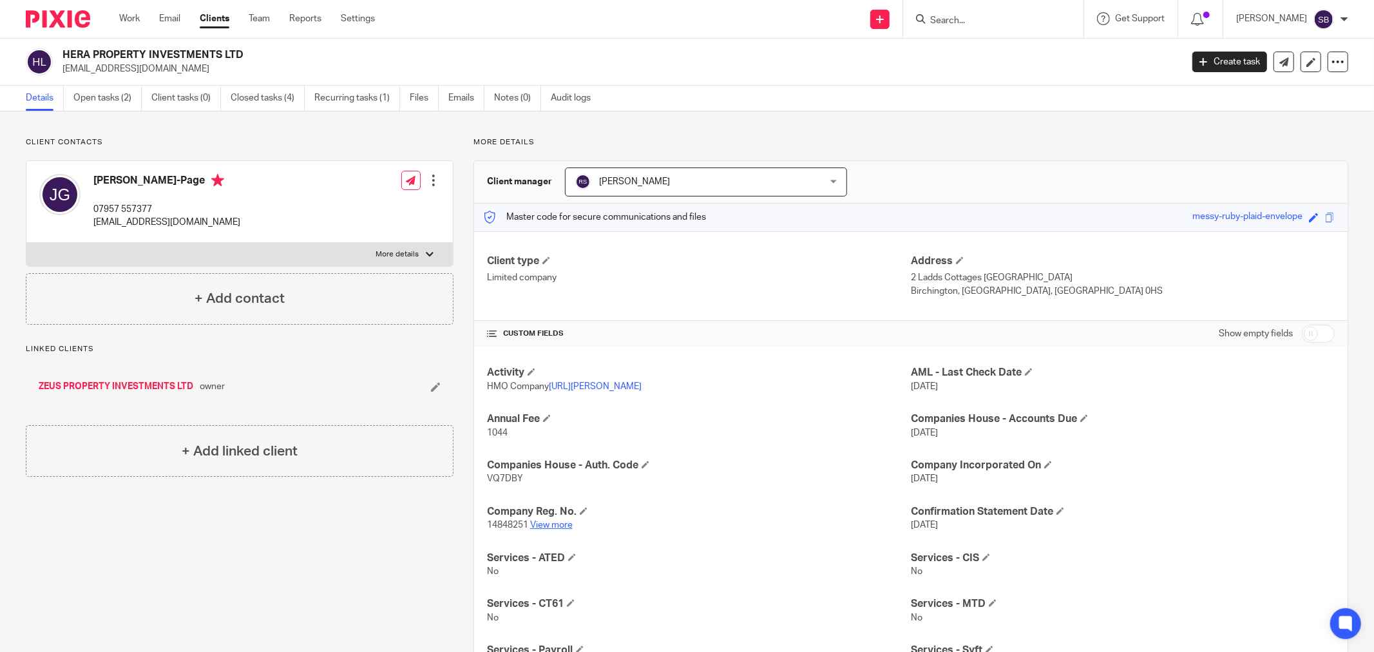
click at [552, 529] on link "View more" at bounding box center [551, 524] width 43 height 9
click at [1200, 59] on link "Create task" at bounding box center [1229, 62] width 75 height 21
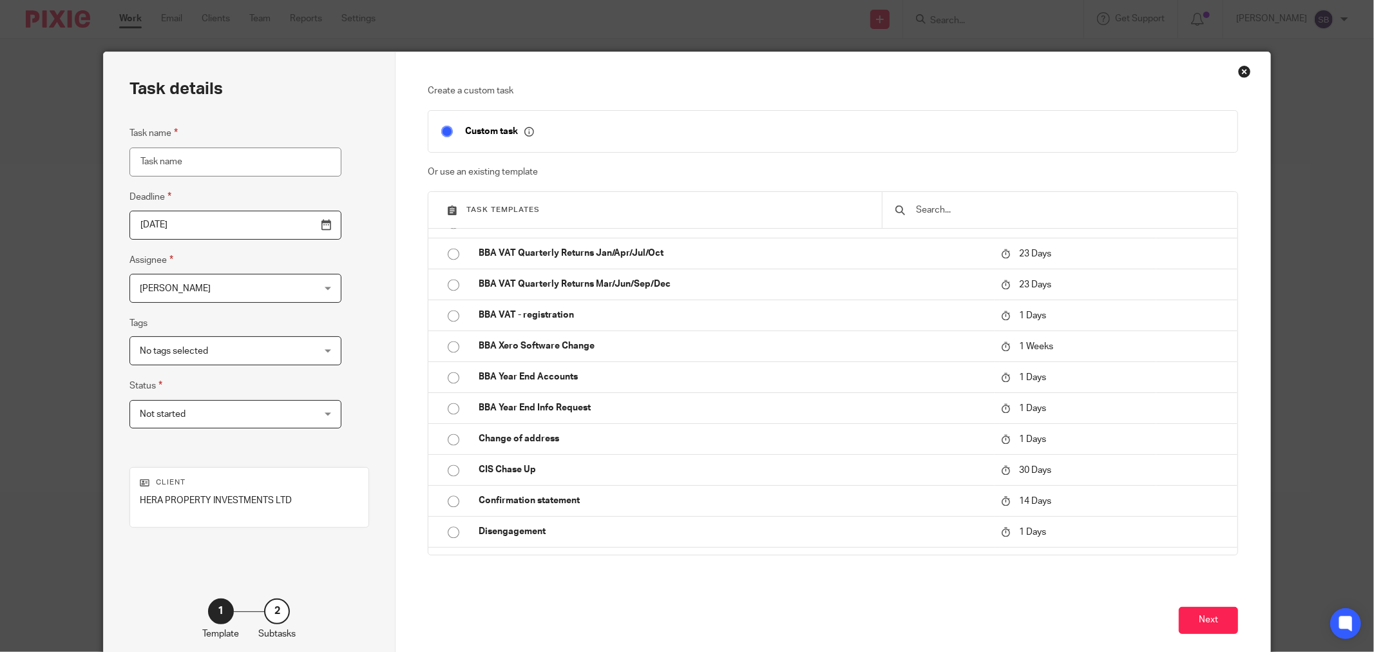
scroll to position [2290, 0]
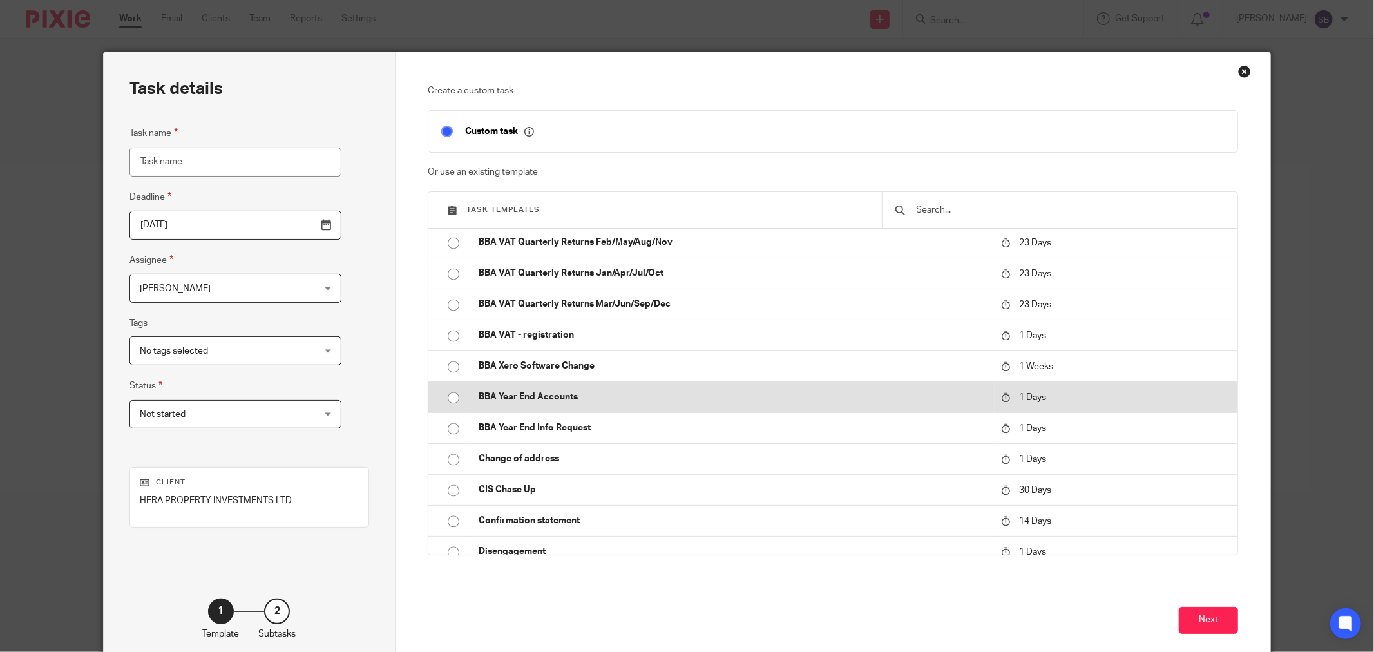
click at [602, 387] on td "BBA Year End Accounts" at bounding box center [730, 396] width 529 height 31
type input "2025-08-11"
type input "BBA Year End Accounts"
checkbox input "false"
radio input "true"
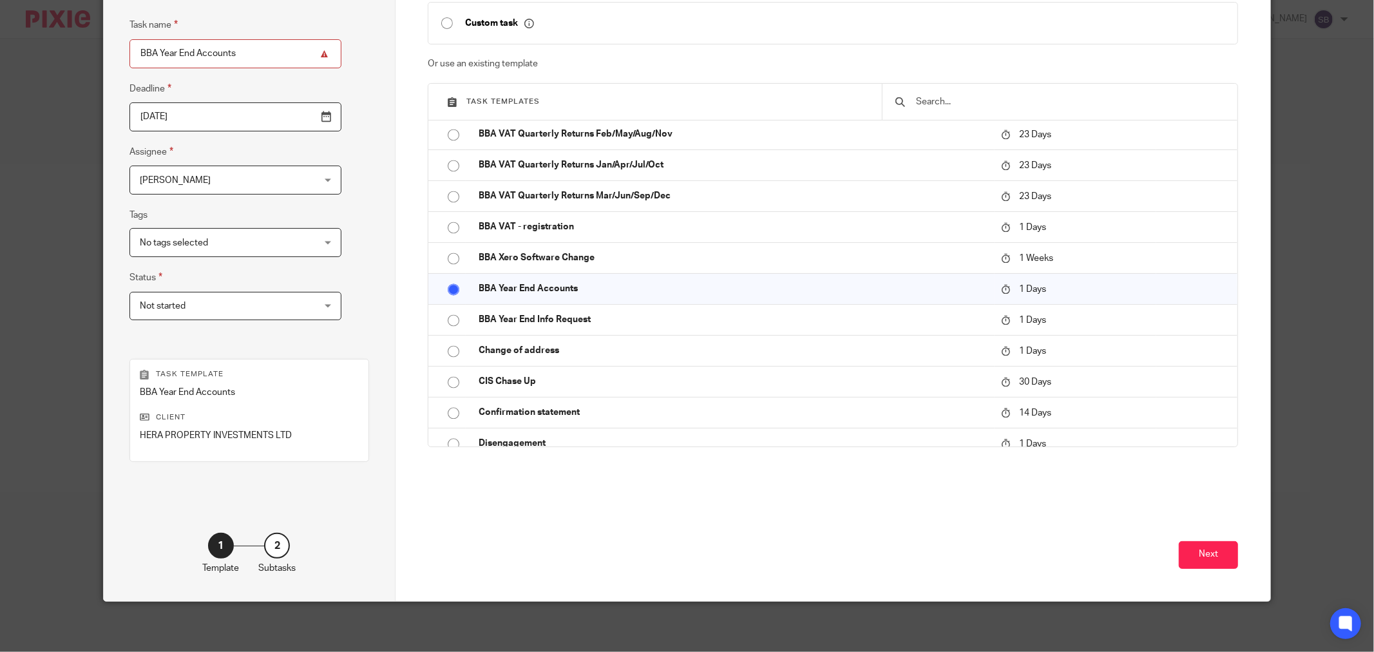
scroll to position [110, 0]
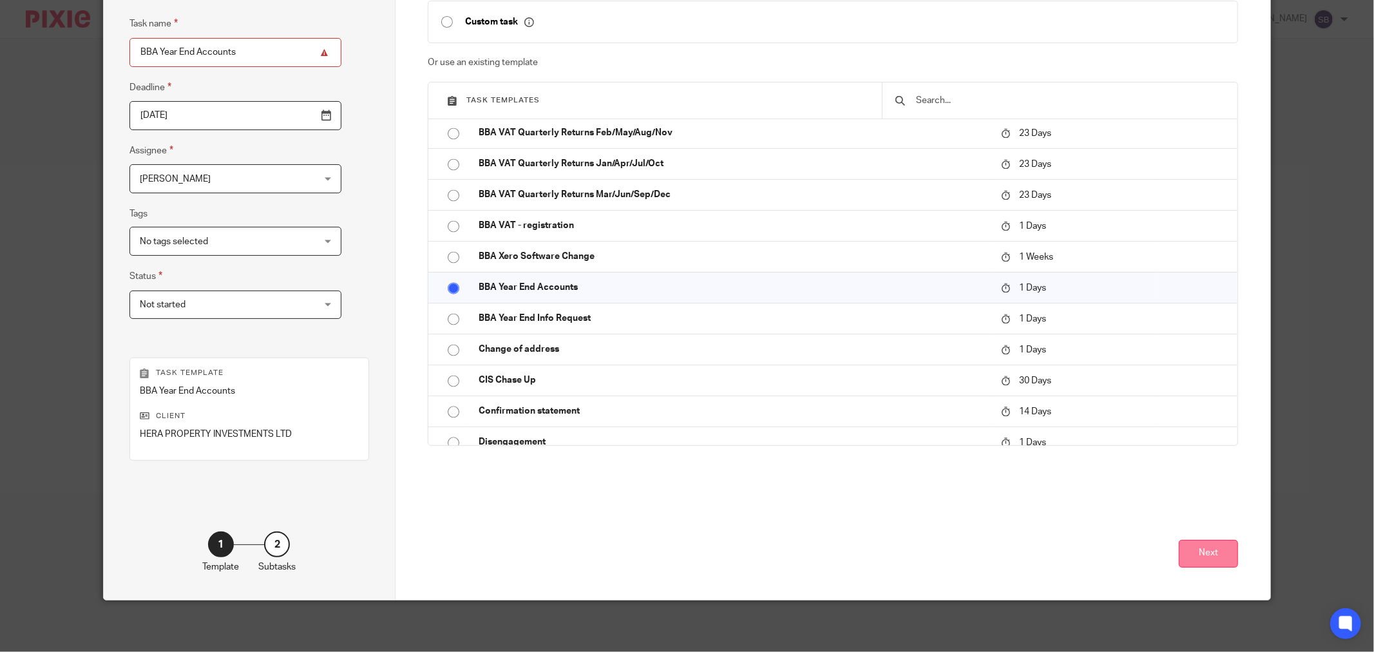
click at [1188, 557] on button "Next" at bounding box center [1208, 554] width 59 height 28
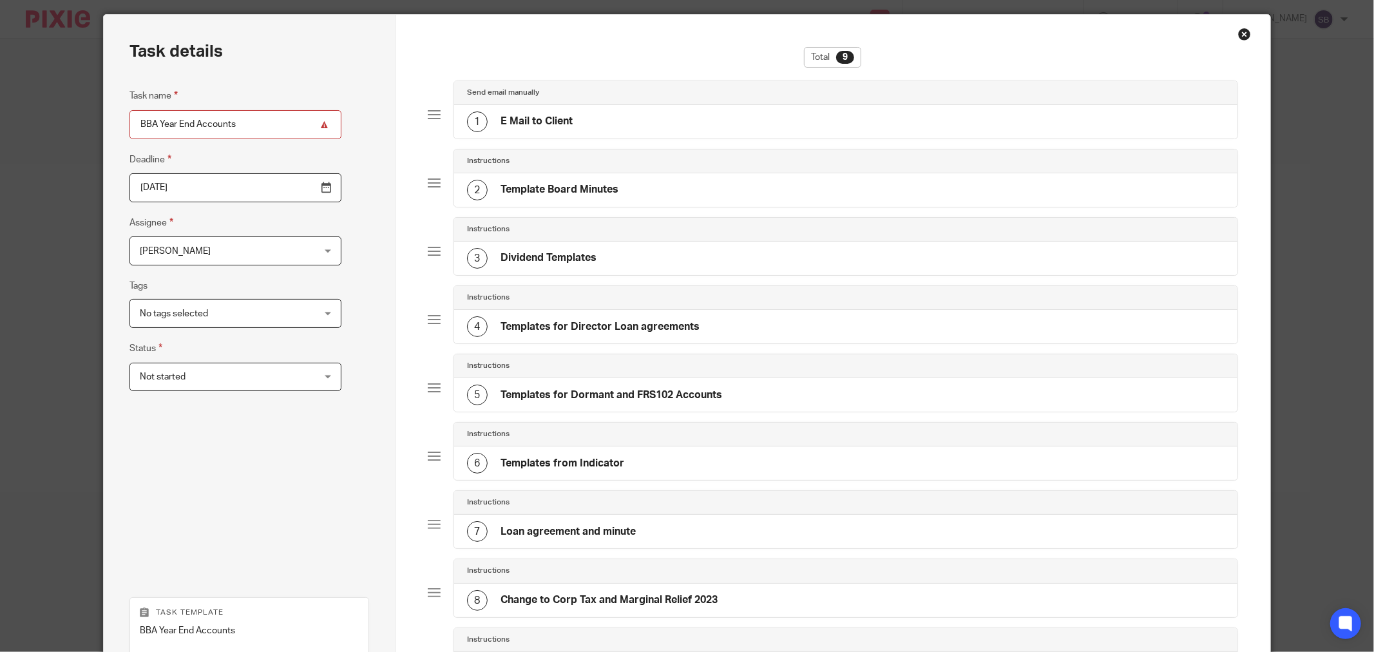
scroll to position [278, 0]
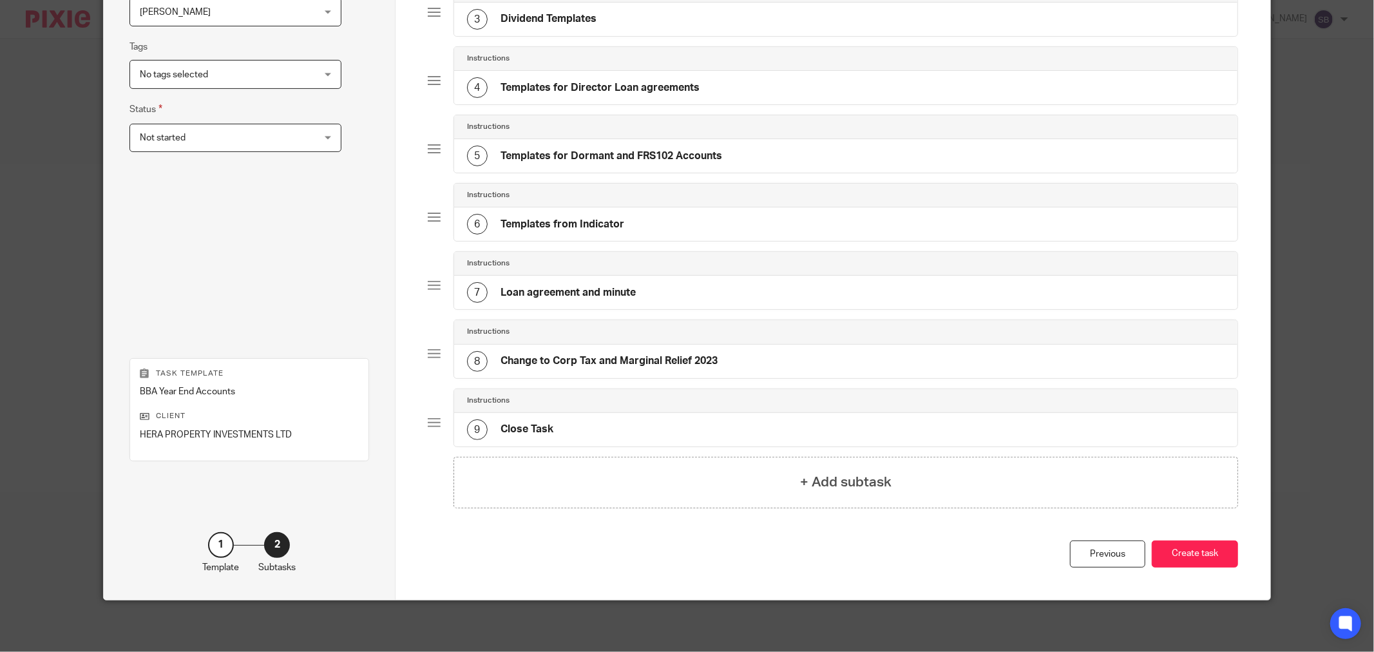
click at [1188, 557] on button "Create task" at bounding box center [1195, 554] width 86 height 28
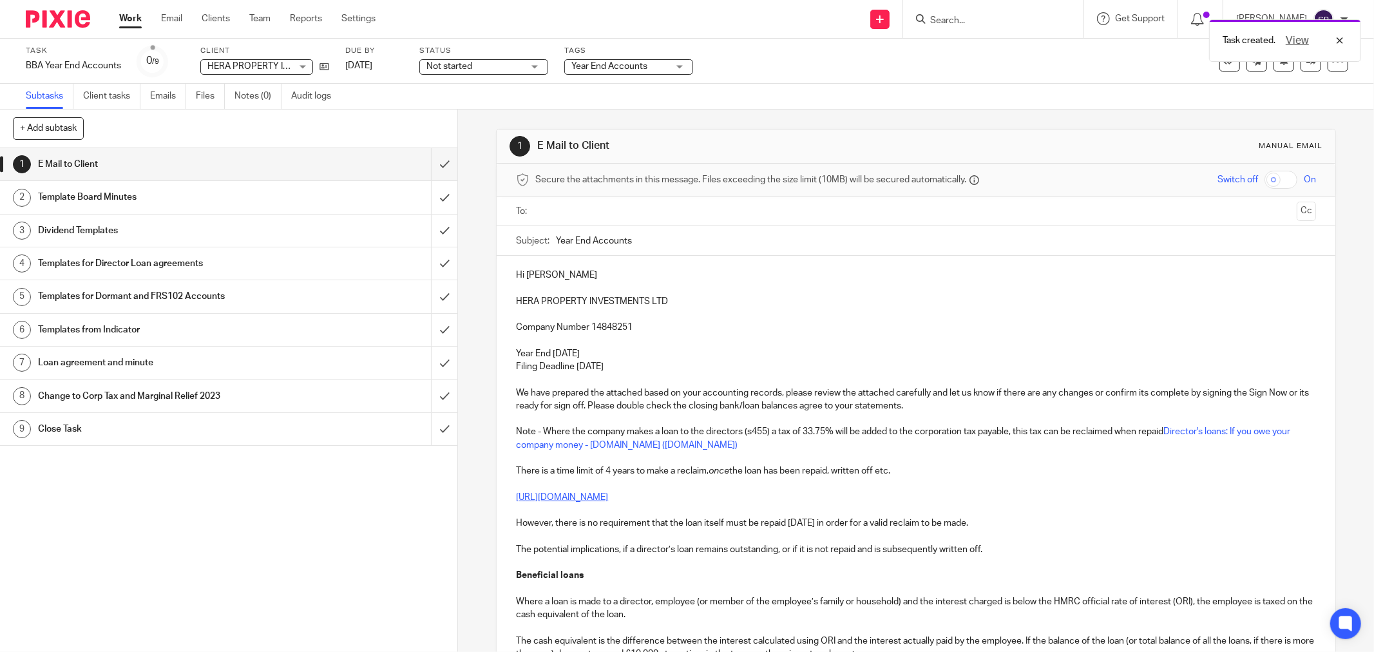
click at [593, 213] on input "text" at bounding box center [915, 211] width 751 height 15
click at [756, 211] on input "text" at bounding box center [998, 212] width 587 height 25
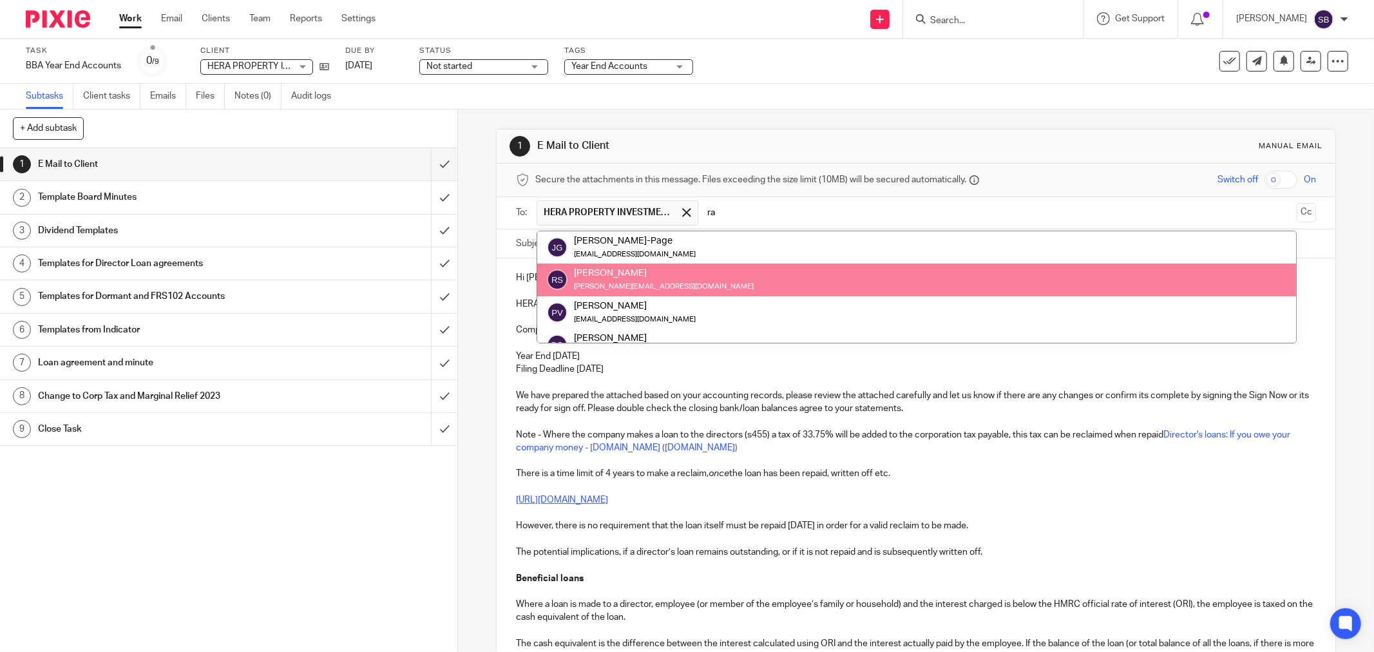
type input "ra"
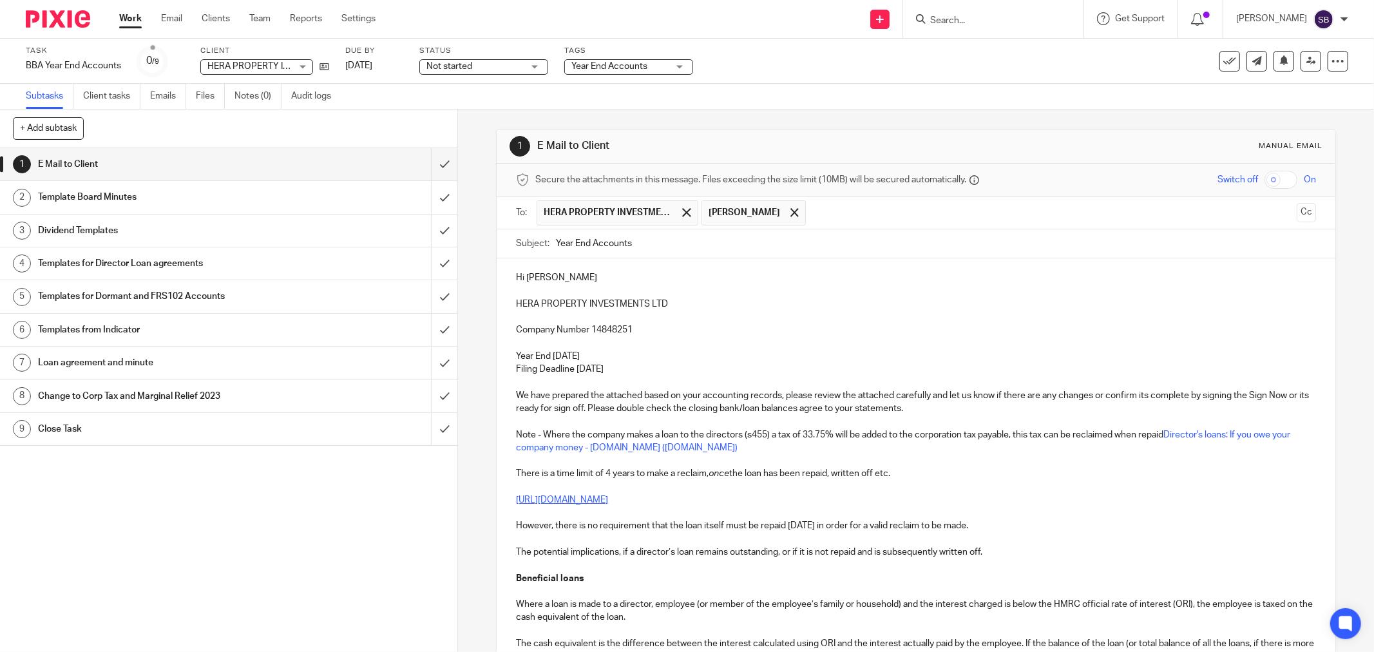
click at [872, 217] on input "text" at bounding box center [1051, 212] width 479 height 25
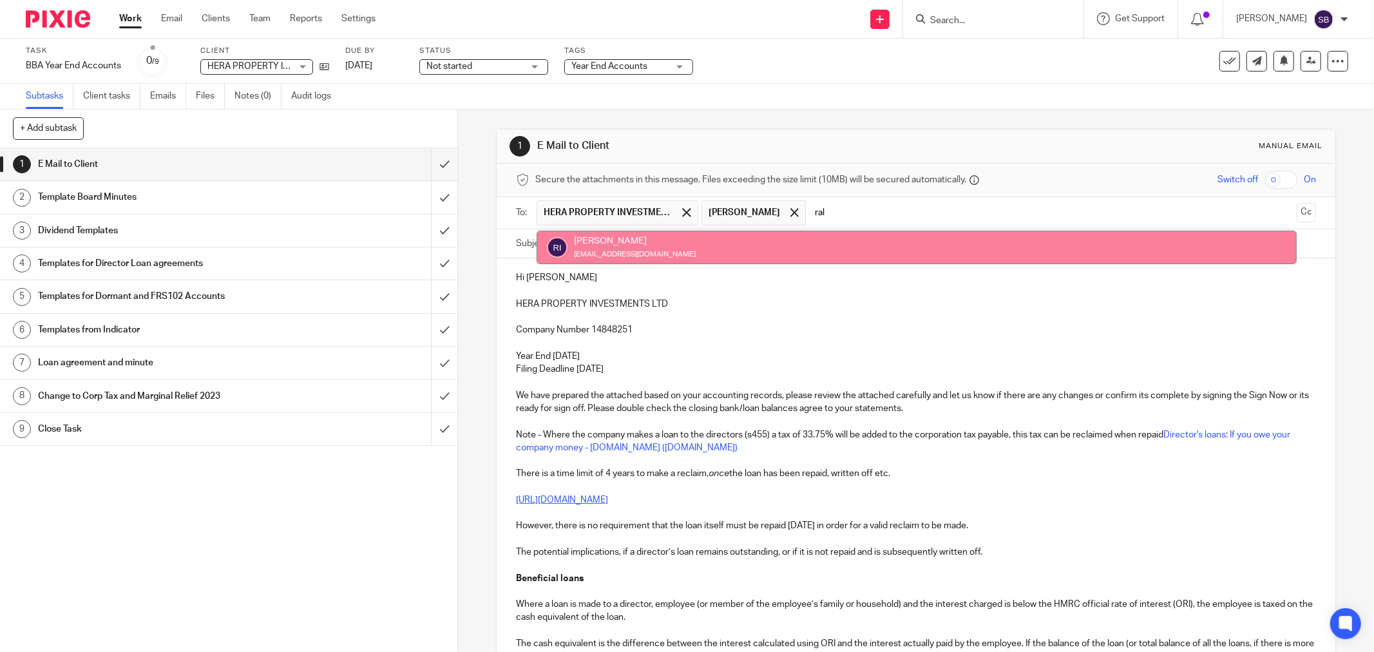
type input "ral"
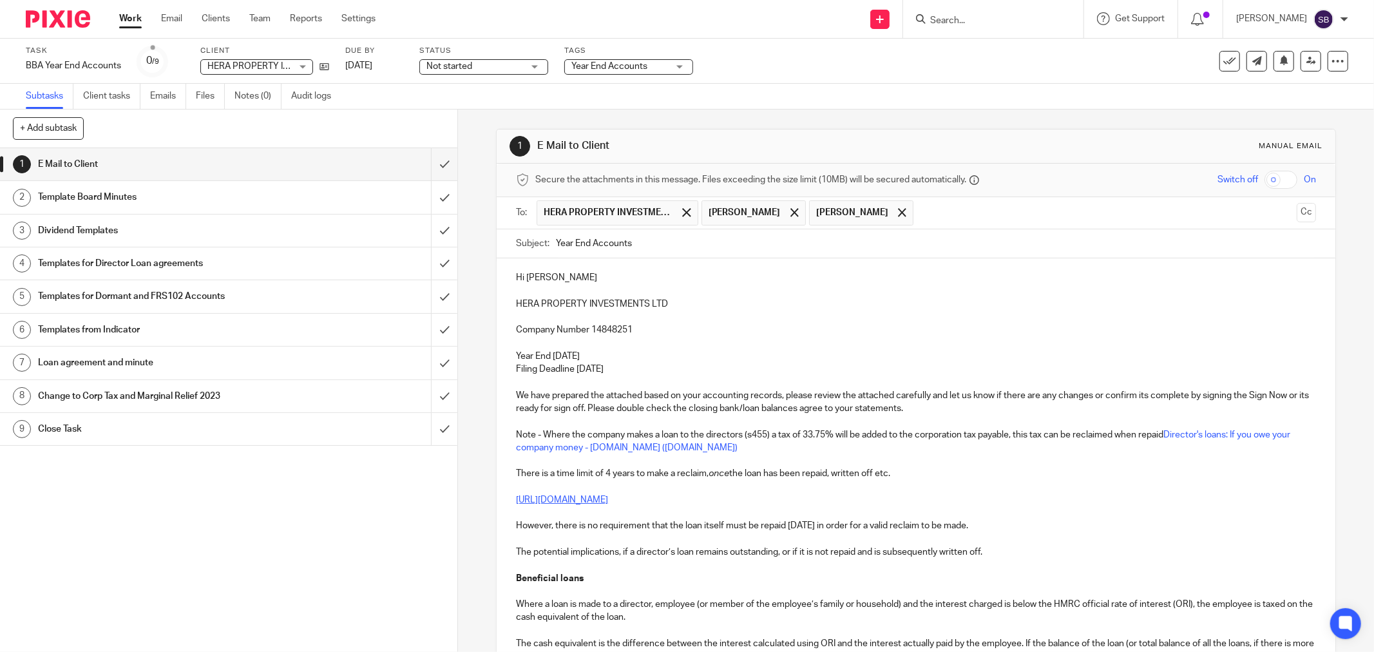
click at [739, 252] on input "Year End Accounts" at bounding box center [936, 243] width 760 height 29
drag, startPoint x: 509, startPoint y: 307, endPoint x: 683, endPoint y: 301, distance: 174.7
copy p "HERA PROPERTY INVESTMENTS LTD"
click at [748, 236] on input "Year End Accounts 2025 -" at bounding box center [936, 243] width 760 height 29
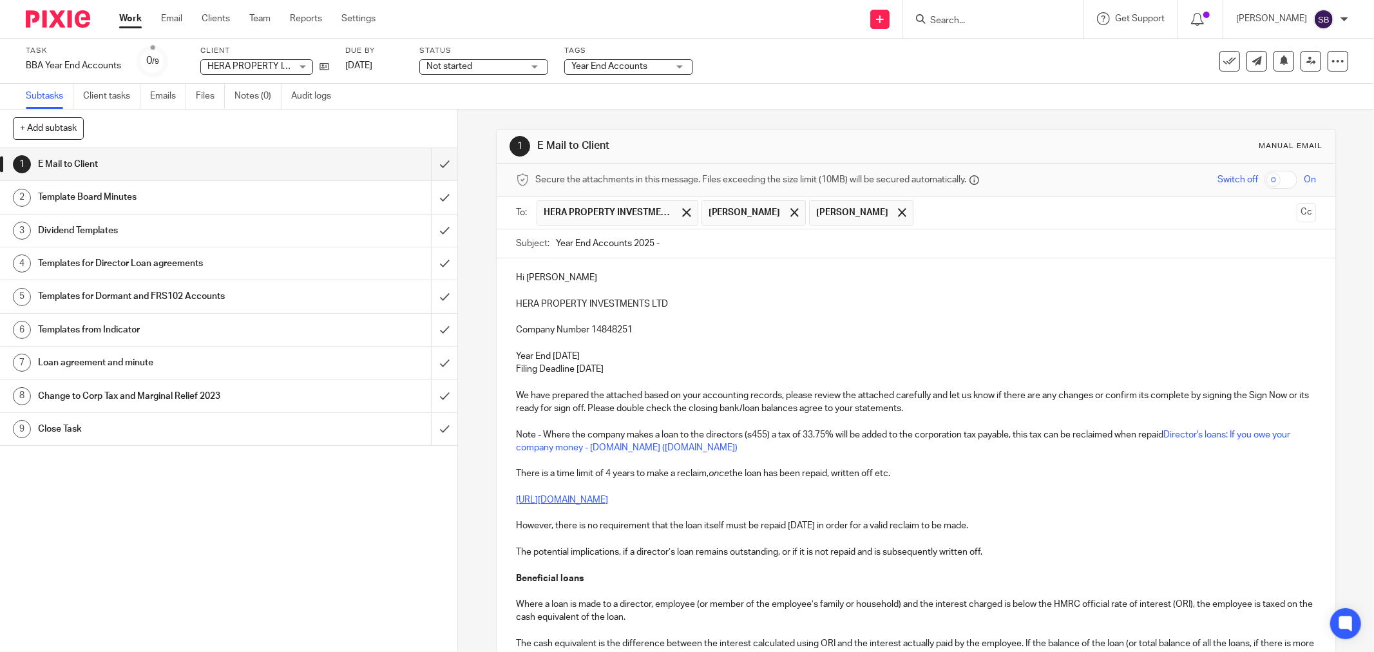
paste input "HERA PROPERTY INVESTMENTS LTD"
type input "Year End Accounts 2025 - HERA PROPERTY INVESTMENTS LTD"
drag, startPoint x: 507, startPoint y: 406, endPoint x: 606, endPoint y: 403, distance: 99.3
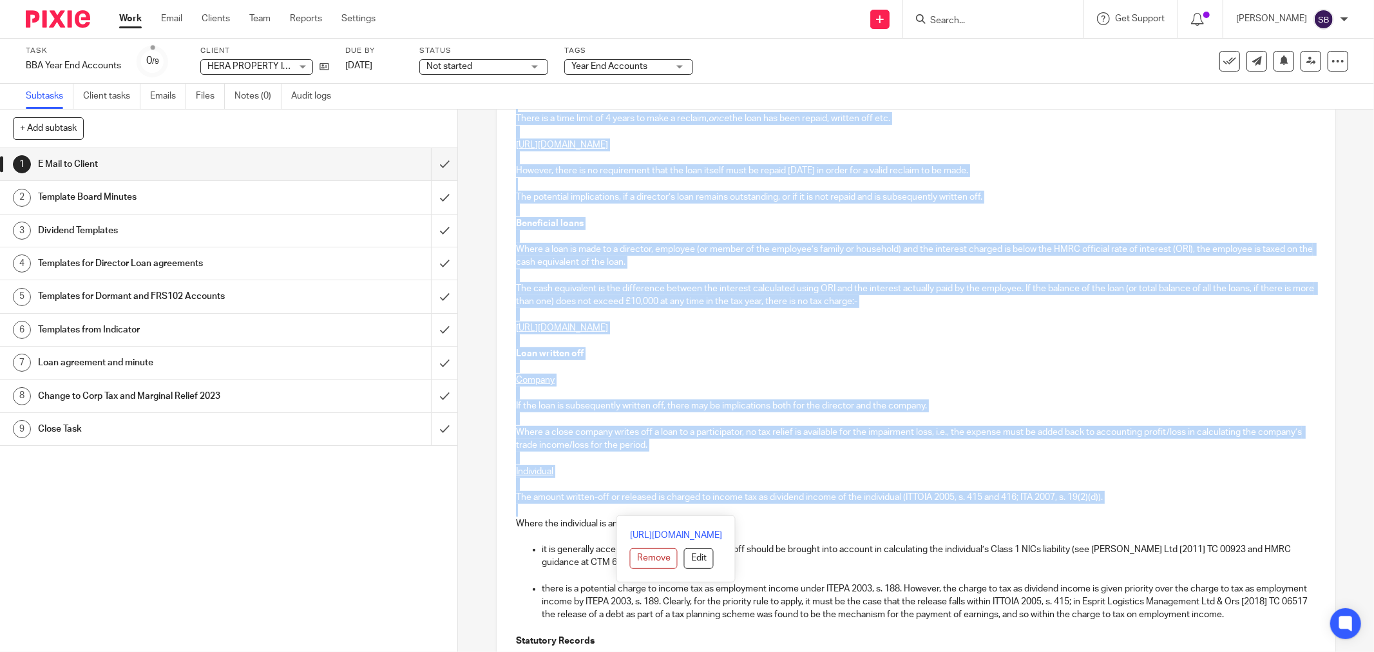
scroll to position [429, 0]
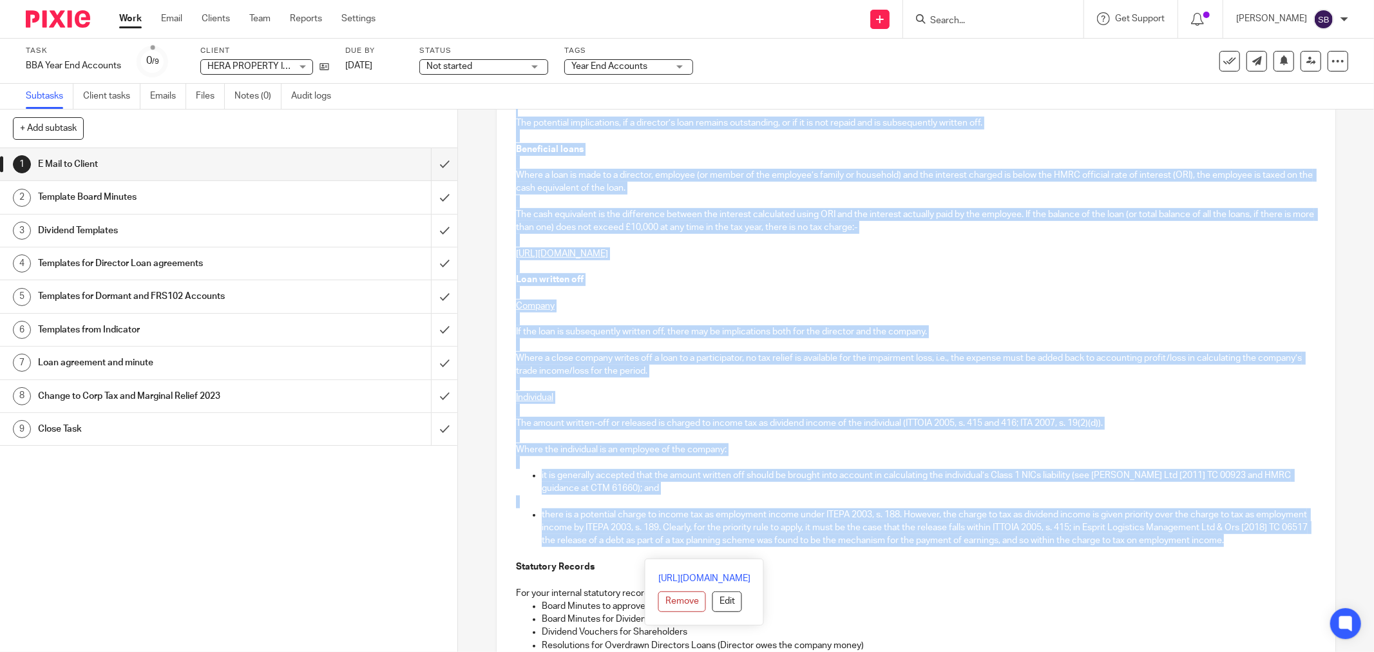
drag, startPoint x: 899, startPoint y: 410, endPoint x: 906, endPoint y: 556, distance: 146.4
click at [906, 556] on div "Hi Joanna HERA PROPERTY INVESTMENTS LTD Company Number 14848251 Year End 31 May…" at bounding box center [916, 512] width 839 height 1367
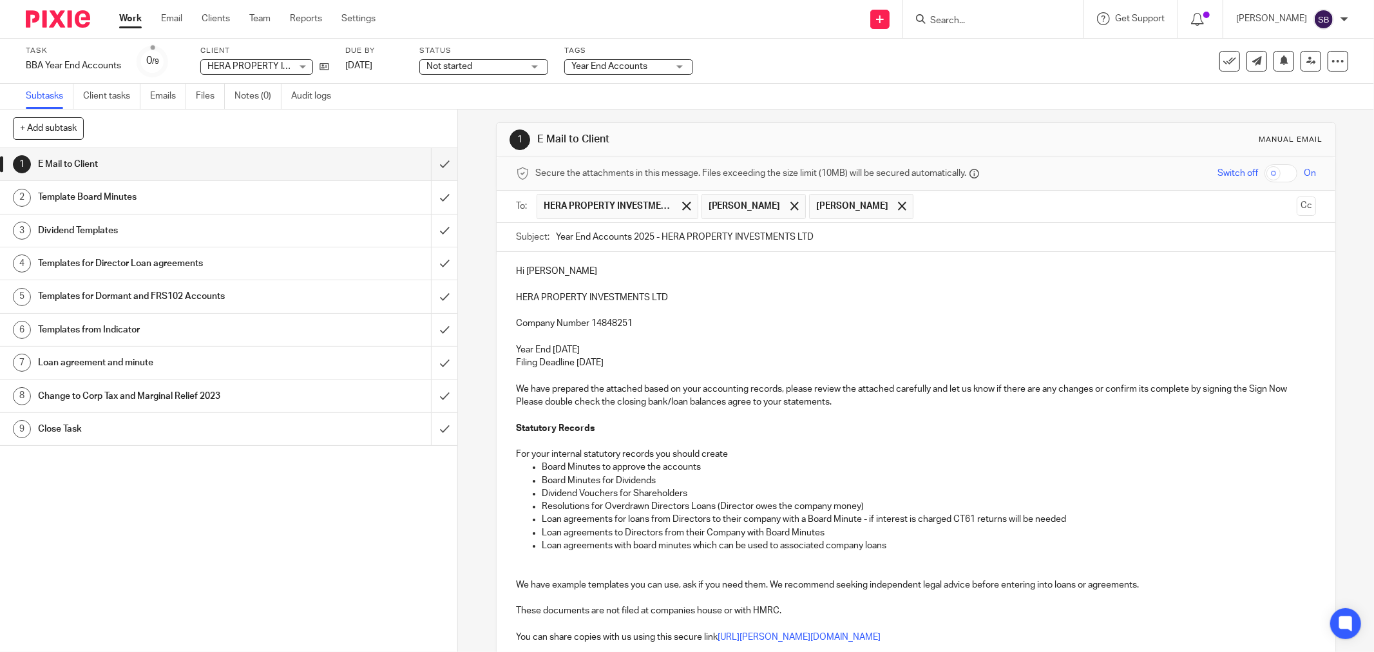
scroll to position [5, 0]
drag, startPoint x: 539, startPoint y: 481, endPoint x: 882, endPoint y: 508, distance: 344.3
click at [882, 508] on ul "Board Minutes to approve the accounts Board Minutes for Dividends Dividend Vouc…" at bounding box center [916, 507] width 800 height 91
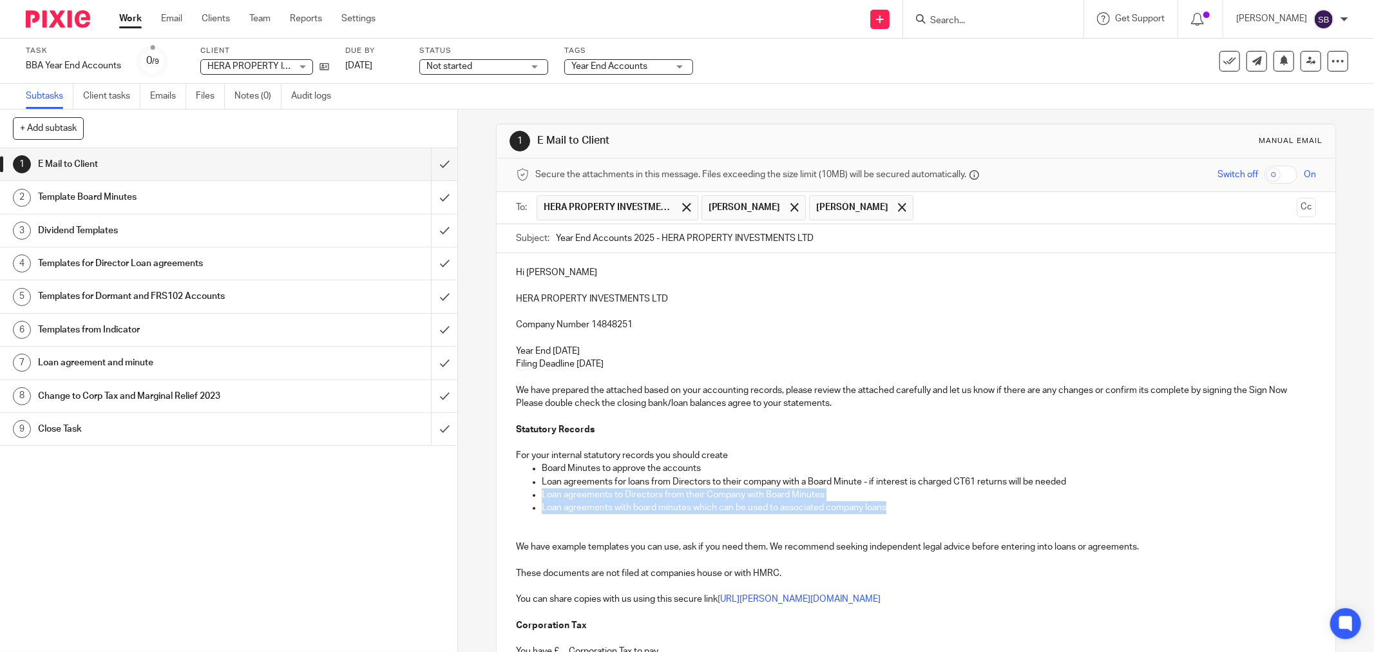
drag, startPoint x: 536, startPoint y: 491, endPoint x: 934, endPoint y: 506, distance: 398.3
click at [934, 506] on ul "Board Minutes to approve the accounts Loan agreements for loans from Directors …" at bounding box center [916, 488] width 800 height 52
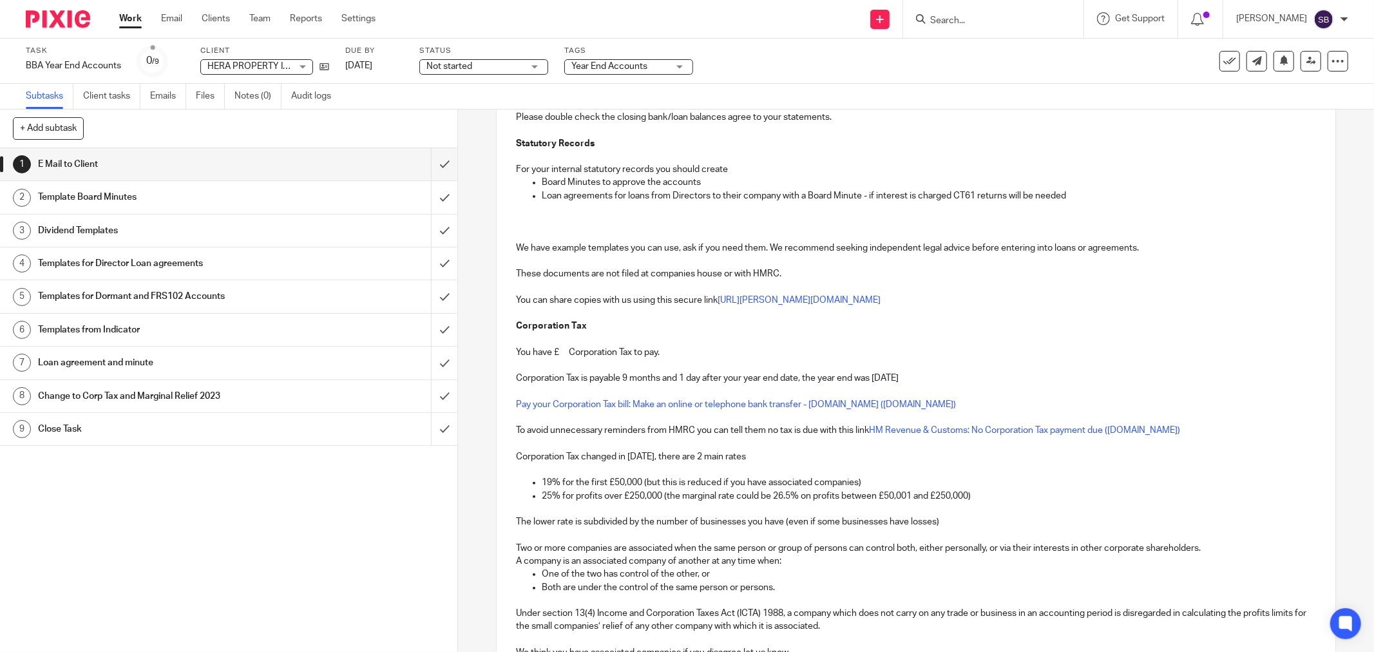
scroll to position [292, 0]
click at [561, 354] on p "You have £ Corporation Tax to pay." at bounding box center [916, 351] width 800 height 13
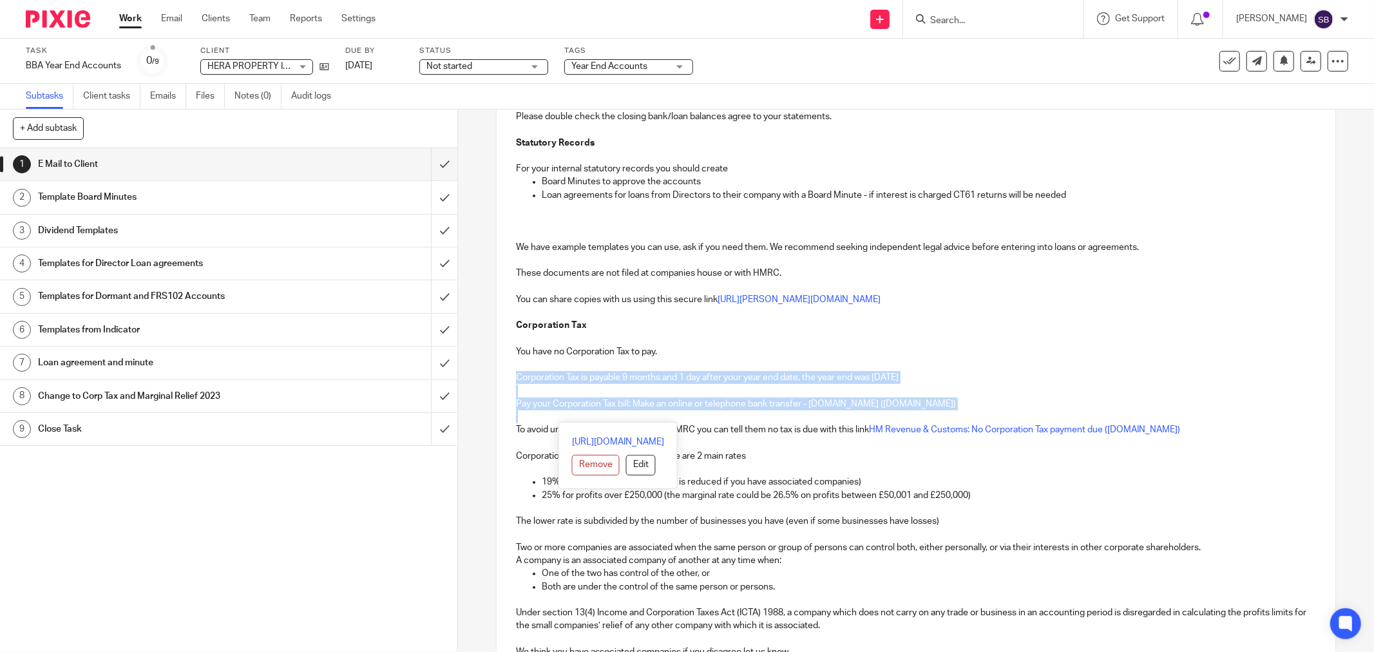
drag, startPoint x: 511, startPoint y: 375, endPoint x: 984, endPoint y: 411, distance: 474.8
click at [984, 411] on div "Hi Joanna HERA PROPERTY INVESTMENTS LTD Company Number 14848251 Year End 31 May…" at bounding box center [916, 344] width 839 height 754
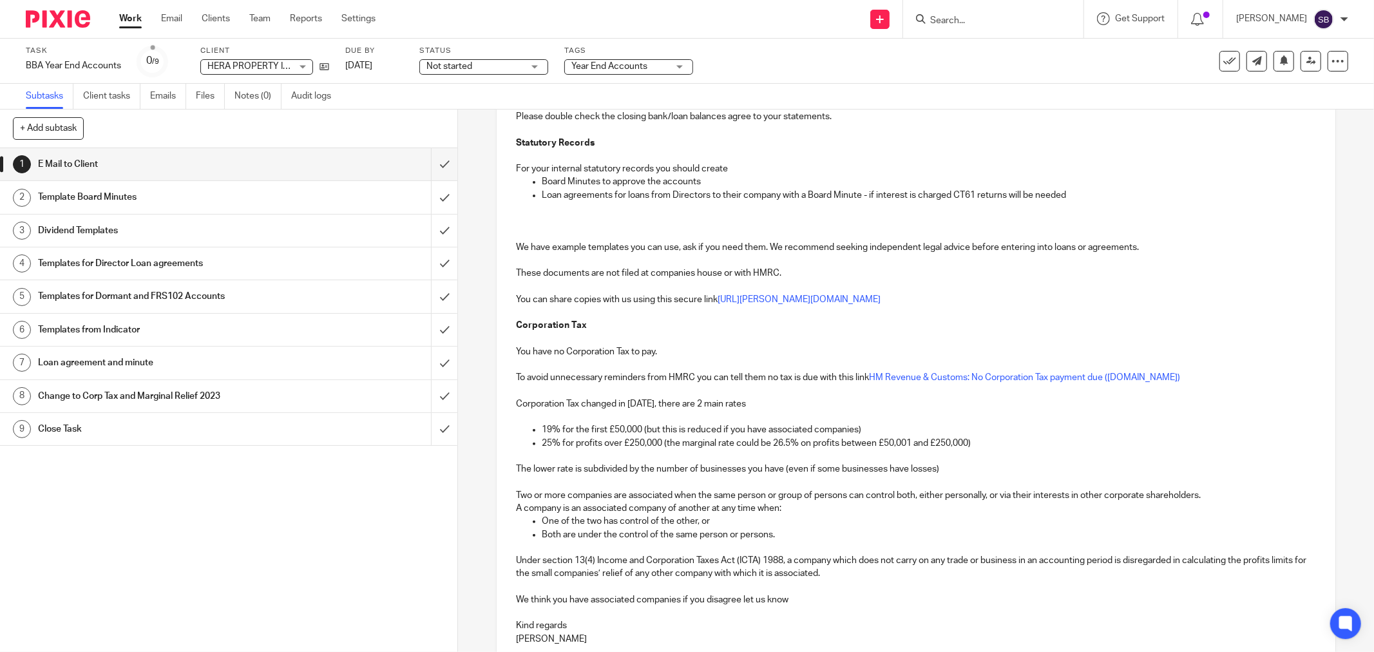
click at [585, 602] on p "We think you have associated companies if you disagree let us know" at bounding box center [916, 599] width 800 height 13
click at [686, 604] on p "We think you have one associated companies if you disagree let us know" at bounding box center [916, 599] width 800 height 13
click at [685, 604] on p "We think you have one associated companies if you disagree let us know" at bounding box center [916, 599] width 800 height 13
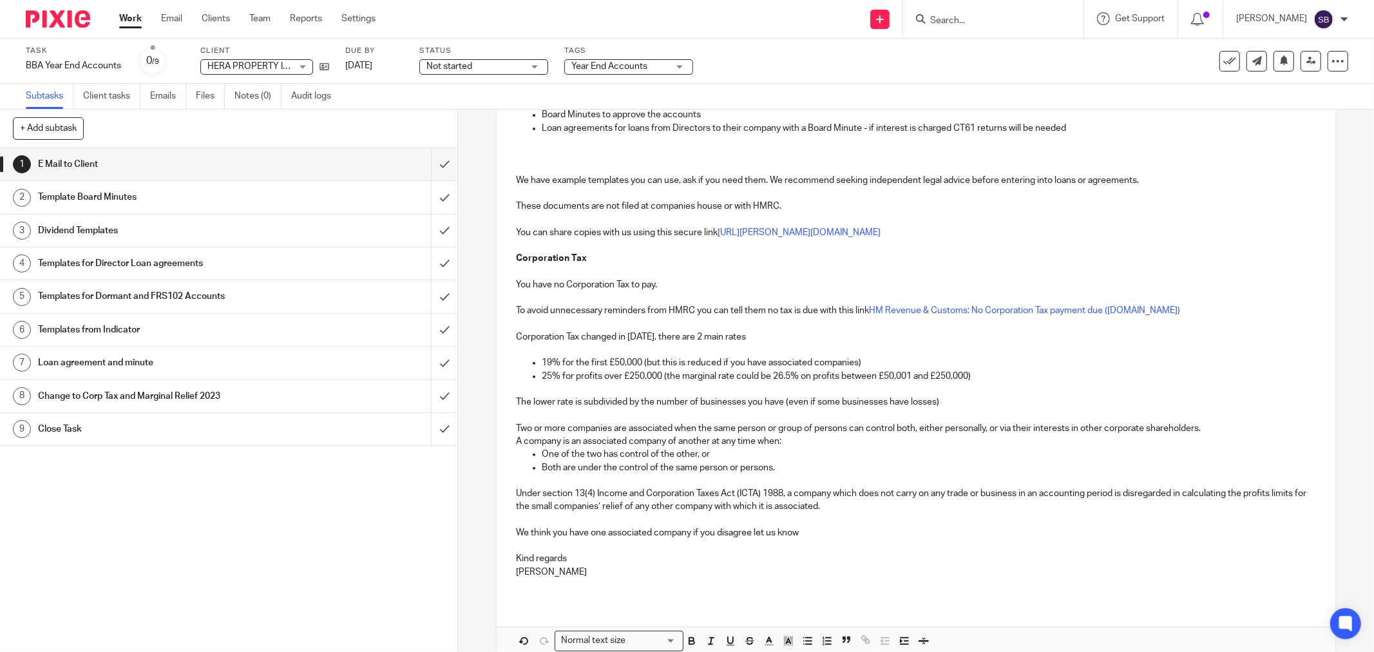
scroll to position [424, 0]
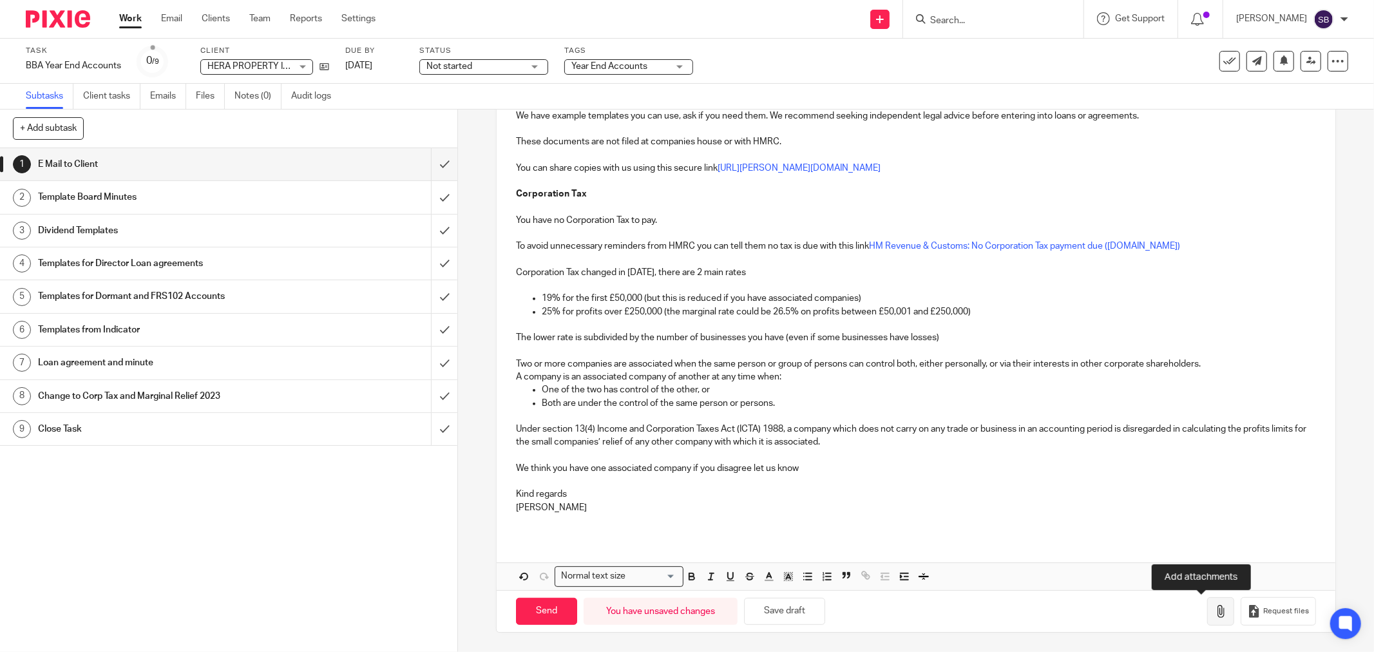
click at [1207, 618] on button "button" at bounding box center [1220, 611] width 27 height 29
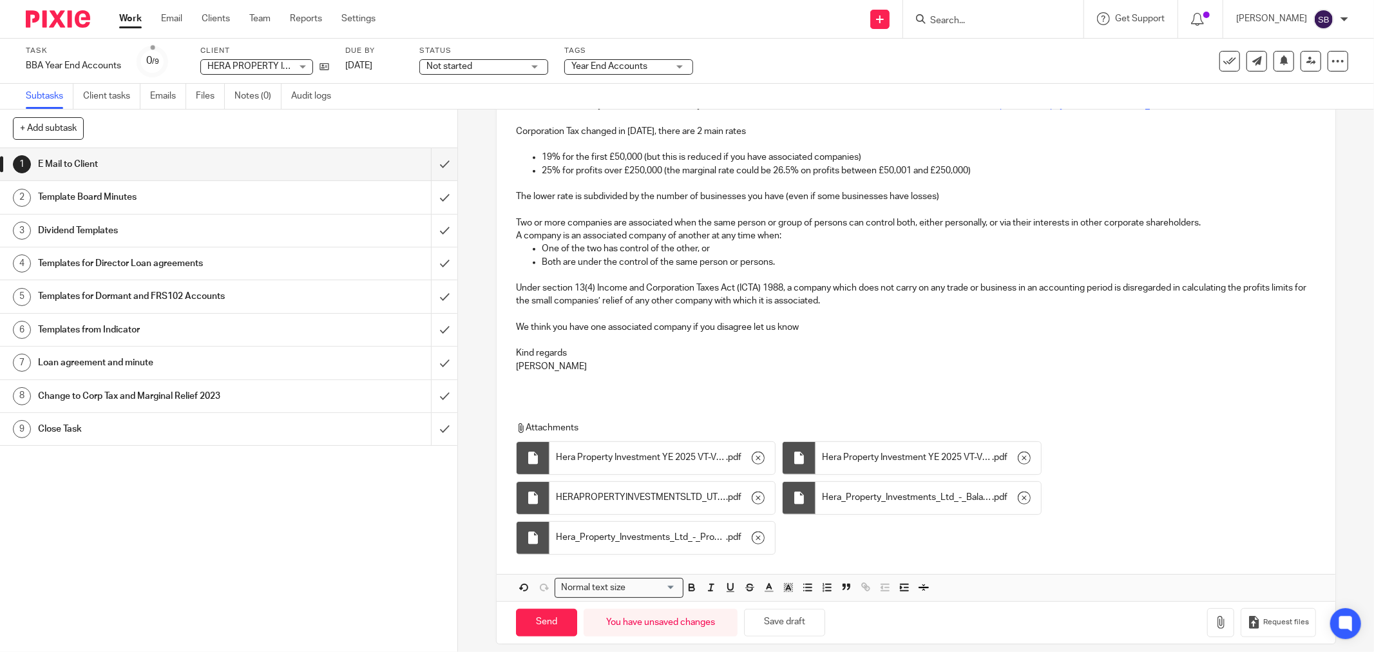
scroll to position [578, 0]
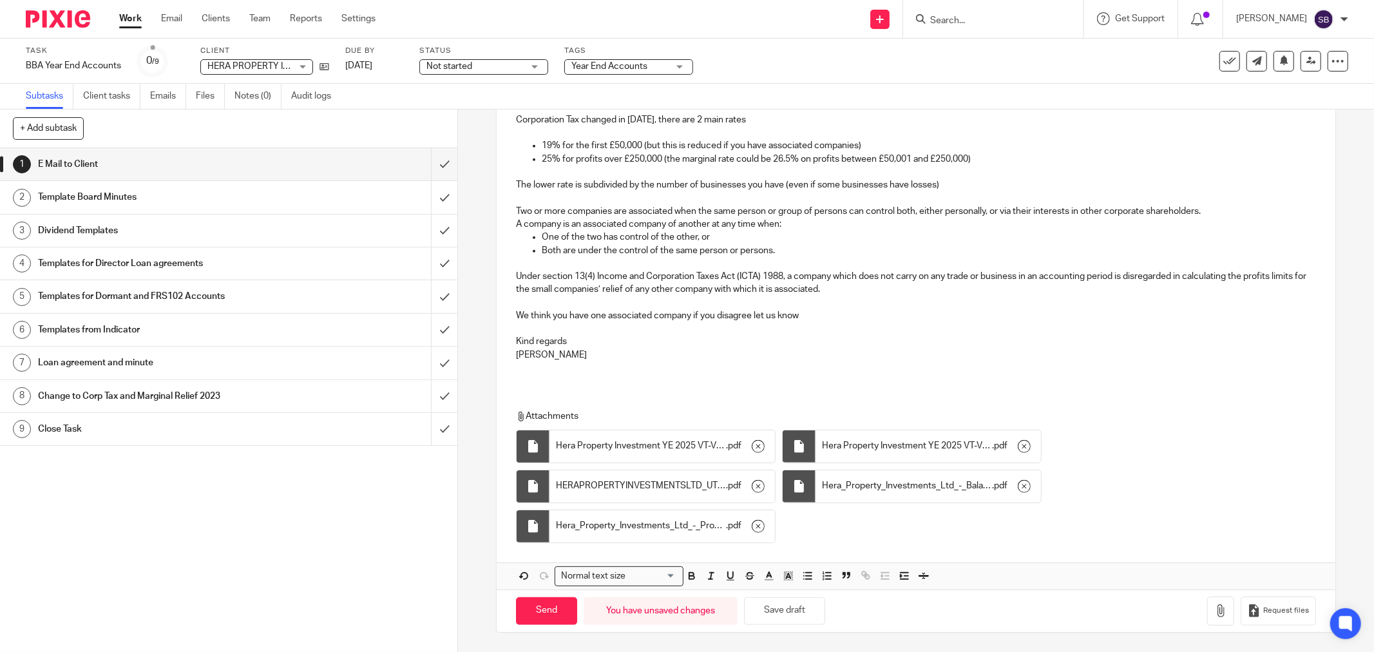
click at [938, 441] on span "Hera Property Investment YE 2025 VT-V2.1 Full" at bounding box center [907, 445] width 170 height 13
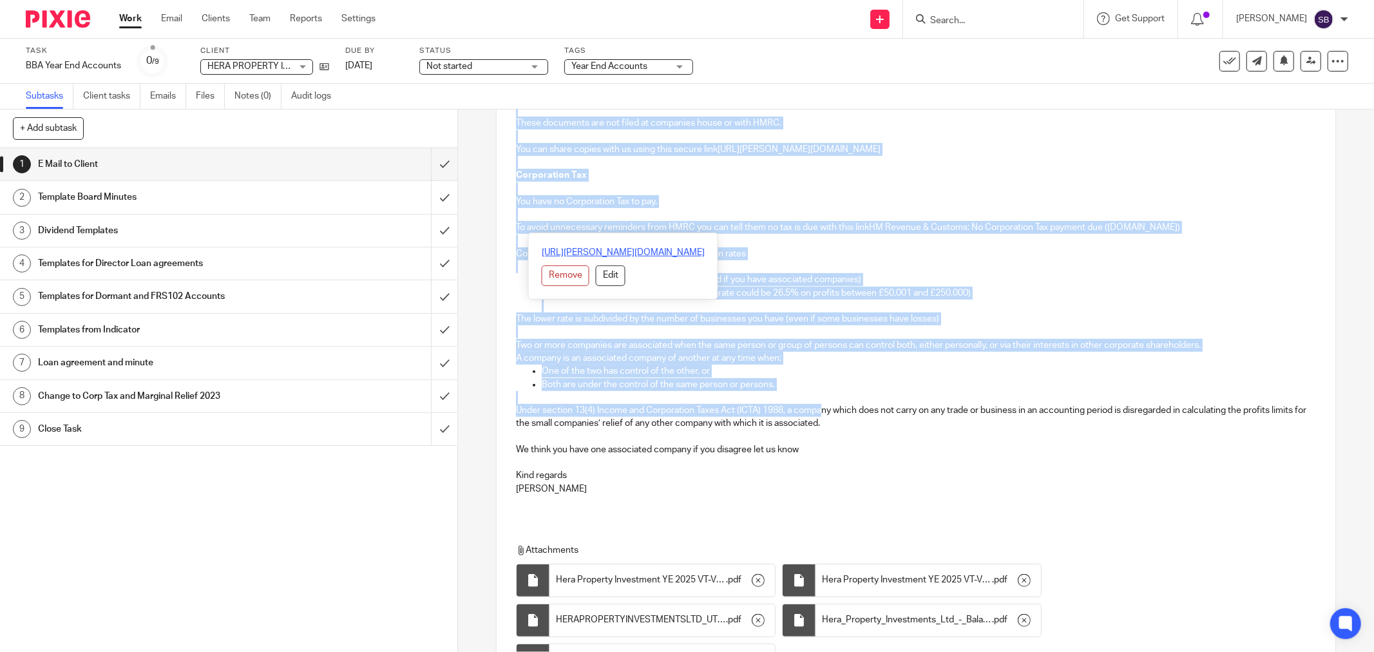
scroll to position [572, 0]
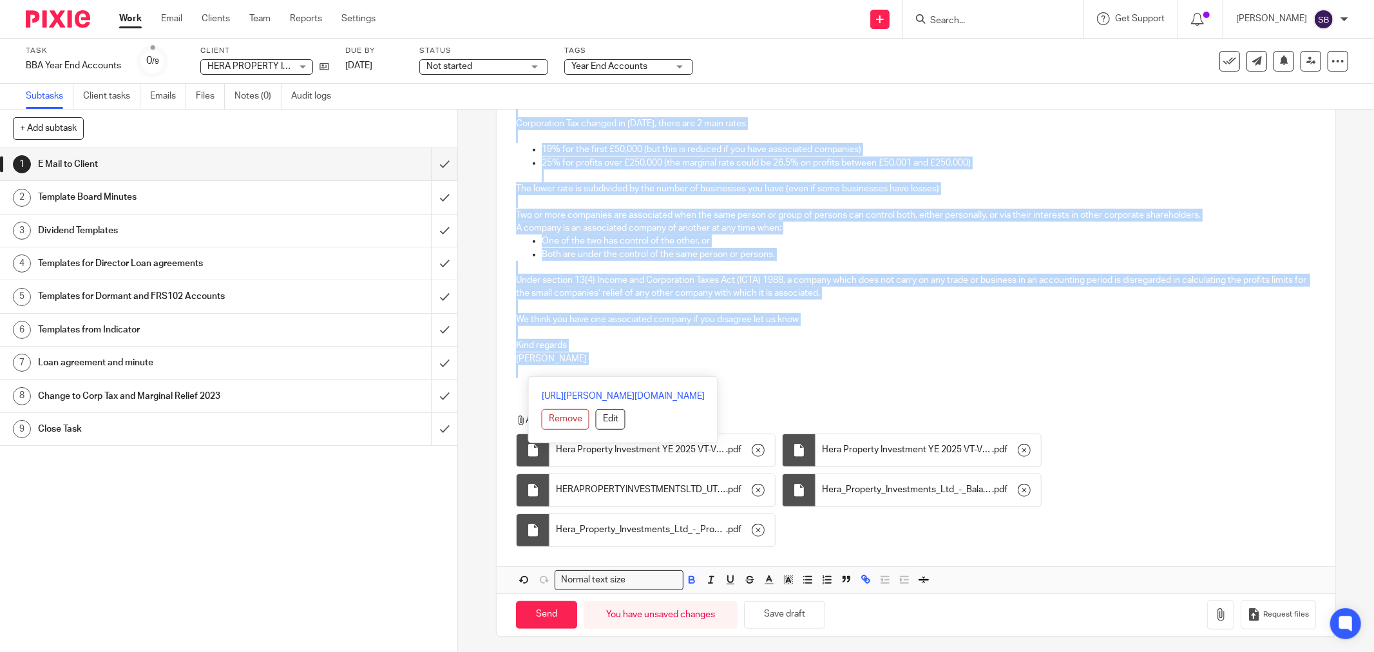
drag, startPoint x: 512, startPoint y: 276, endPoint x: 700, endPoint y: 383, distance: 216.1
click at [700, 383] on div "Hi Joanna HERA PROPERTY INVESTMENTS LTD Company Number 14848251 Year End 31 May…" at bounding box center [916, 139] width 839 height 907
copy div "Hi Joanna HERA PROPERTY INVESTMENTS LTD Company Number 14848251 Year End 31 May…"
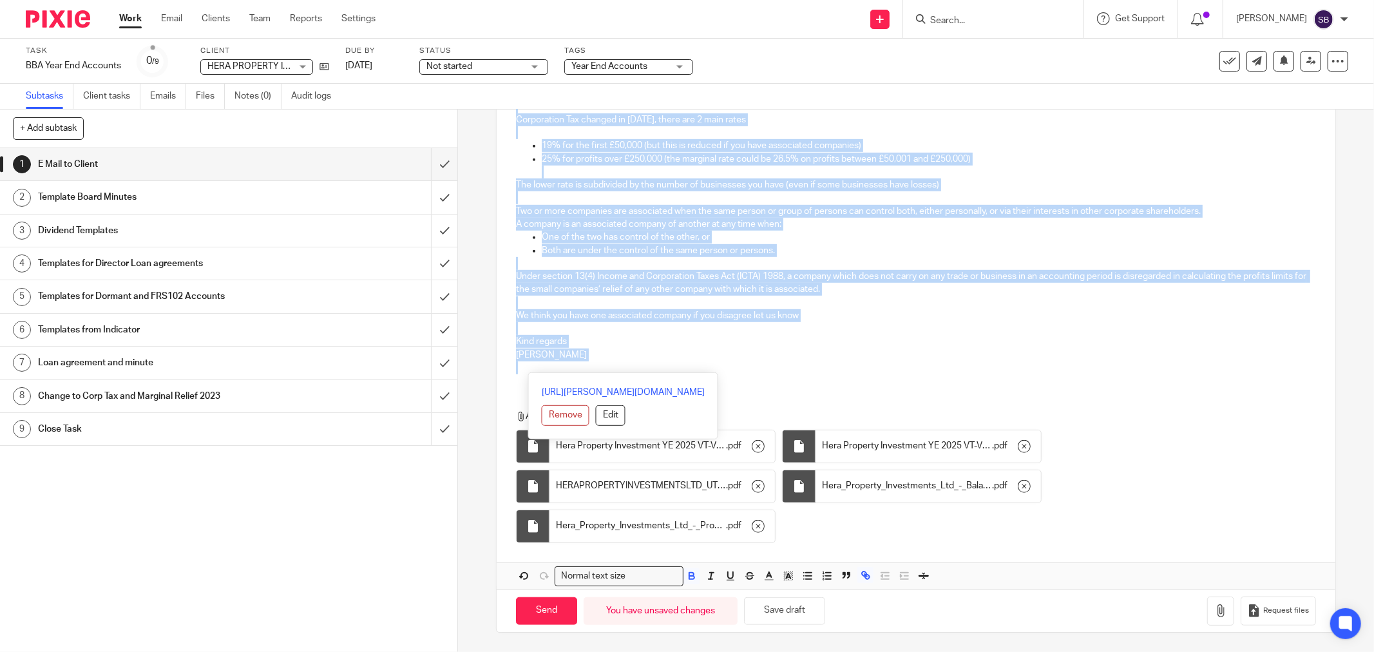
scroll to position [578, 0]
click at [548, 616] on input "Send" at bounding box center [546, 611] width 61 height 28
type input "Sent"
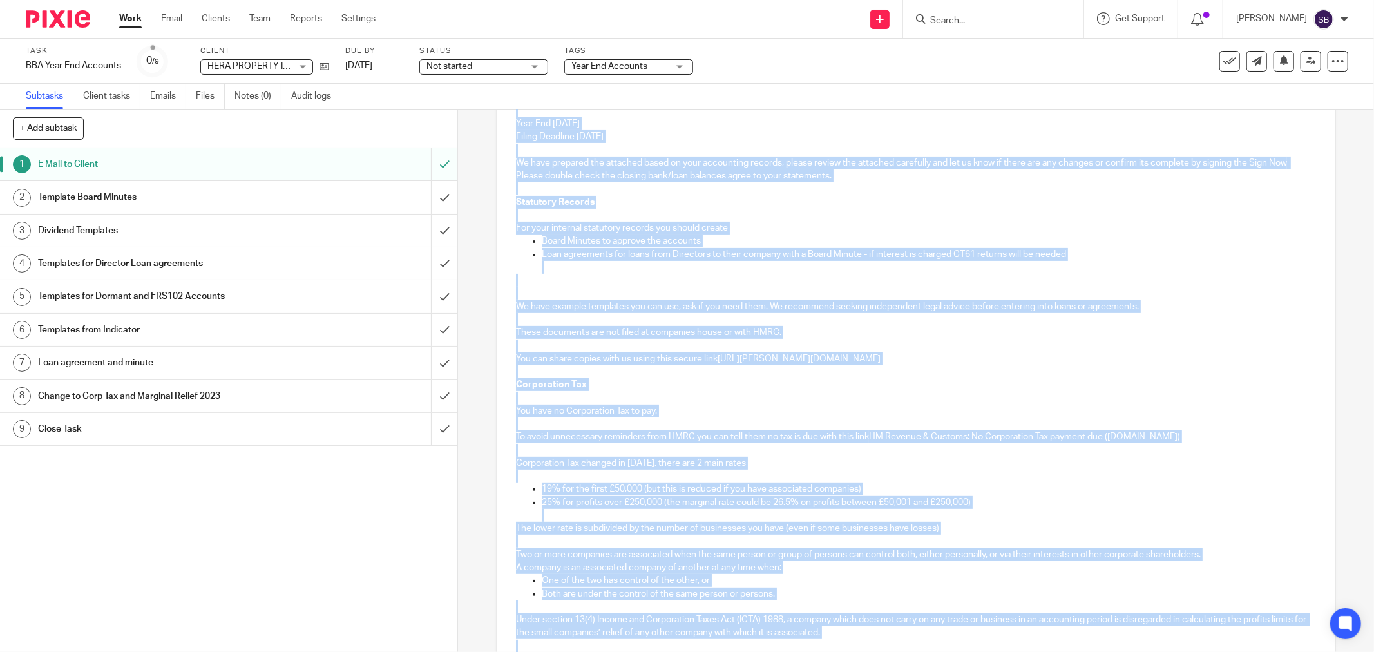
scroll to position [220, 0]
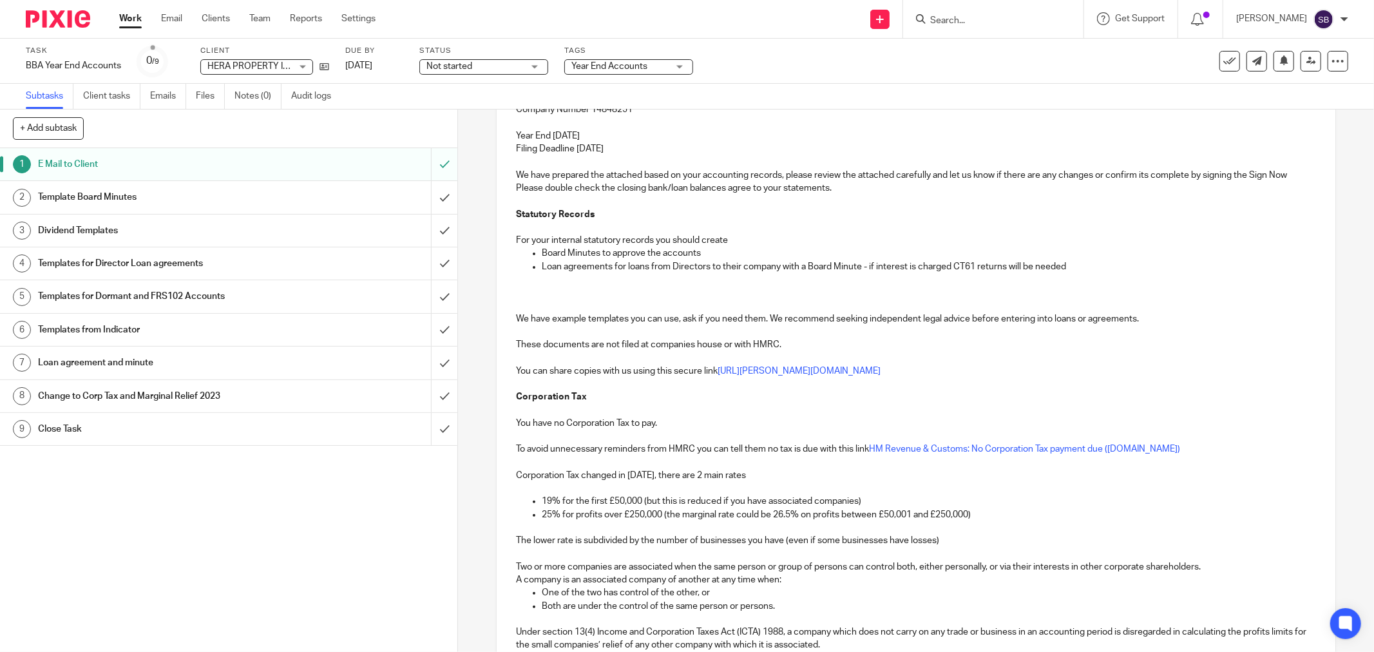
click at [980, 19] on input "Search" at bounding box center [987, 21] width 116 height 12
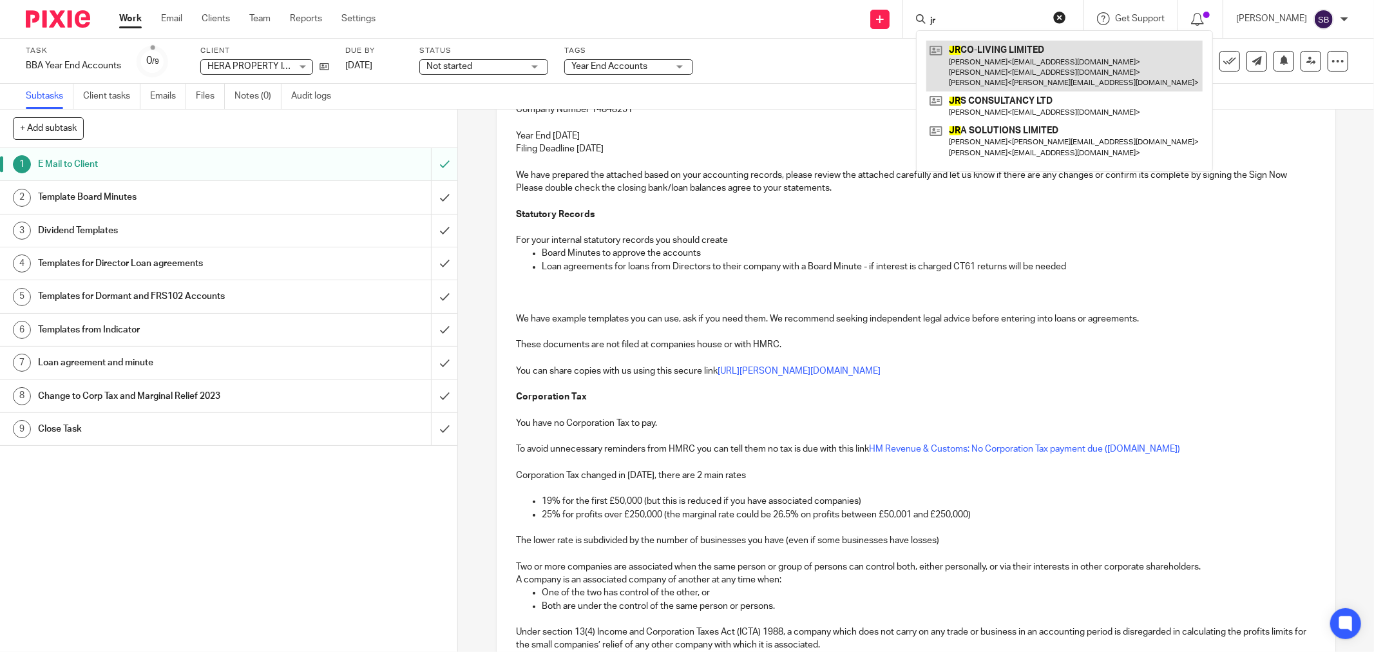
type input "jr"
click at [993, 59] on link at bounding box center [1064, 66] width 276 height 51
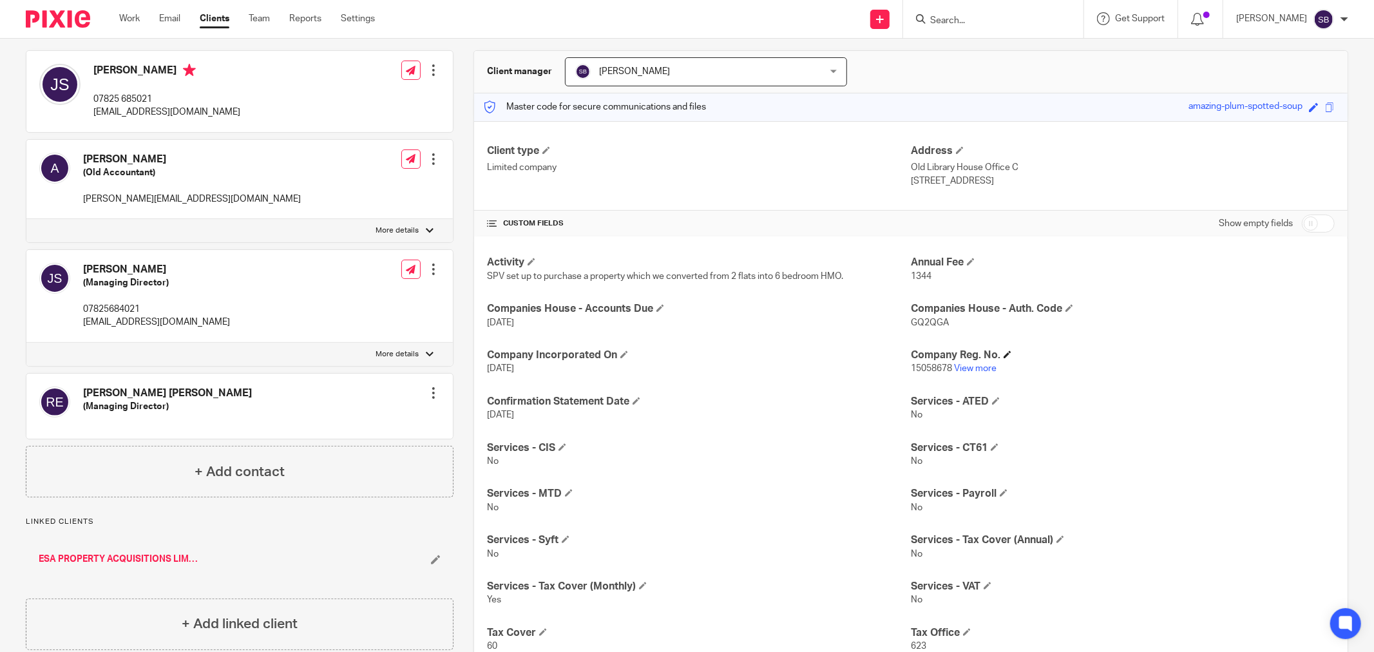
scroll to position [249, 0]
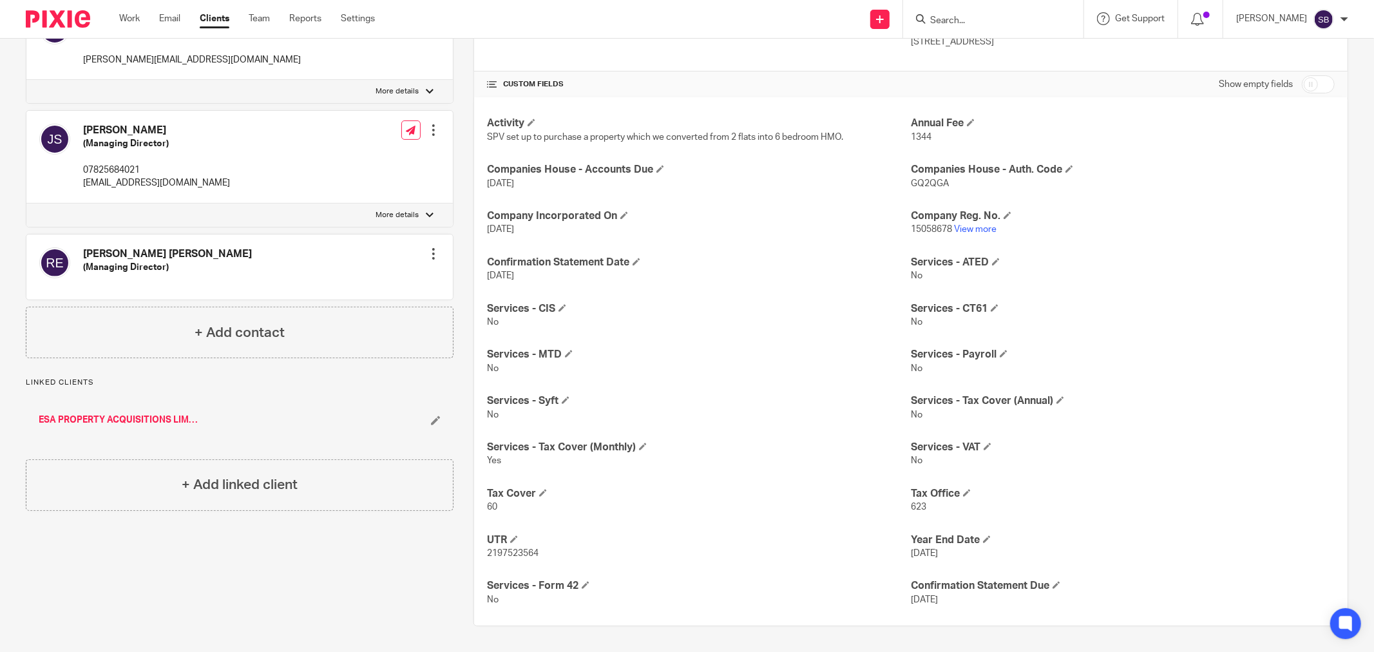
click at [487, 551] on span "2197523564" at bounding box center [513, 553] width 52 height 9
click at [487, 553] on span "2197523564" at bounding box center [513, 553] width 52 height 9
drag, startPoint x: 481, startPoint y: 555, endPoint x: 555, endPoint y: 551, distance: 74.2
click at [555, 551] on div "Activity SPV set up to purchase a property which we converted from 2 flats into…" at bounding box center [910, 361] width 873 height 528
copy span "2197523564"
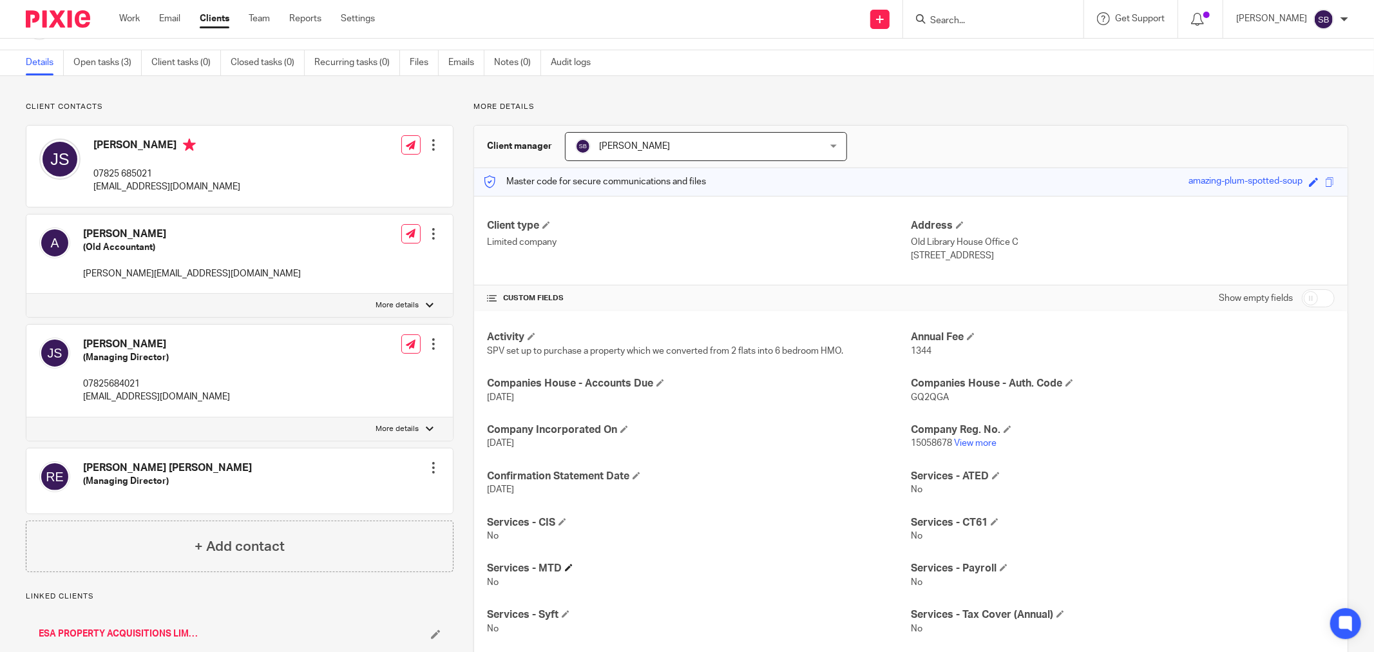
scroll to position [35, 0]
drag, startPoint x: 902, startPoint y: 443, endPoint x: 947, endPoint y: 443, distance: 44.4
click at [947, 443] on div "Activity SPV set up to purchase a property which we converted from 2 flats into…" at bounding box center [910, 576] width 873 height 528
click at [942, 459] on div "Activity SPV set up to purchase a property which we converted from 2 flats into…" at bounding box center [910, 576] width 873 height 528
drag, startPoint x: 944, startPoint y: 443, endPoint x: 905, endPoint y: 443, distance: 39.3
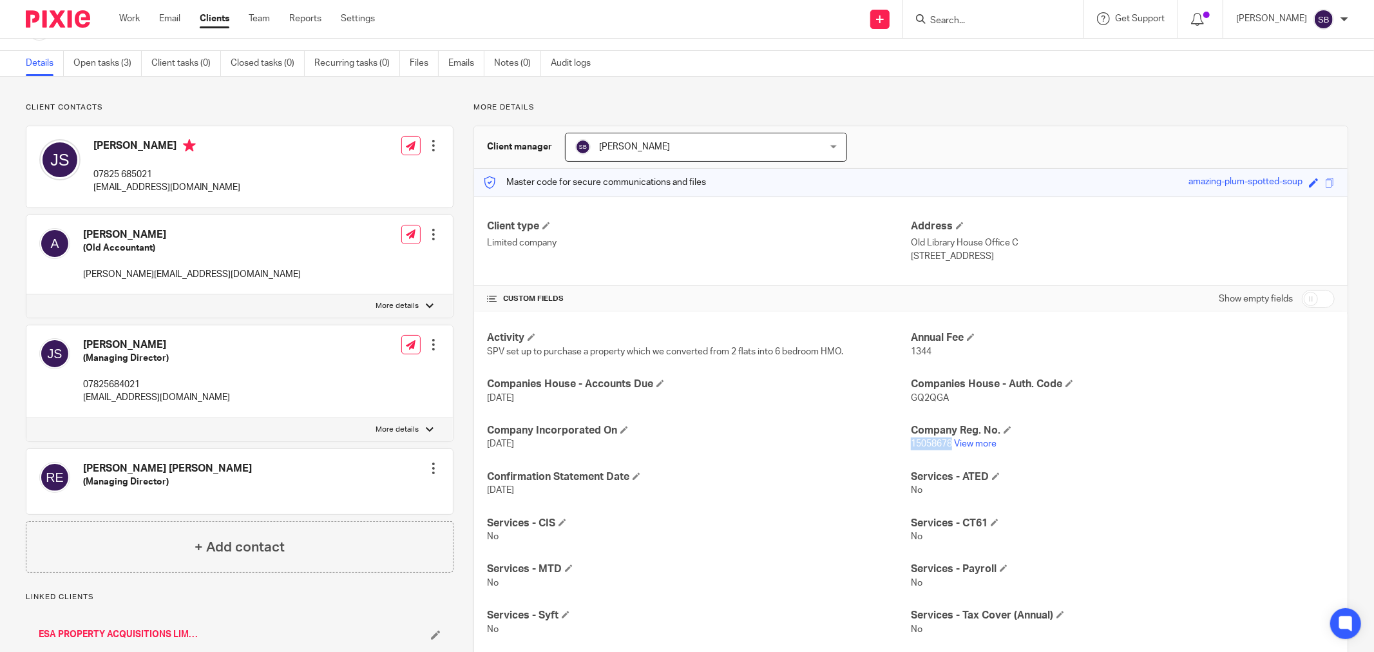
click at [911, 443] on span "15058678" at bounding box center [931, 443] width 41 height 9
copy span "15058678"
